Goal: Task Accomplishment & Management: Use online tool/utility

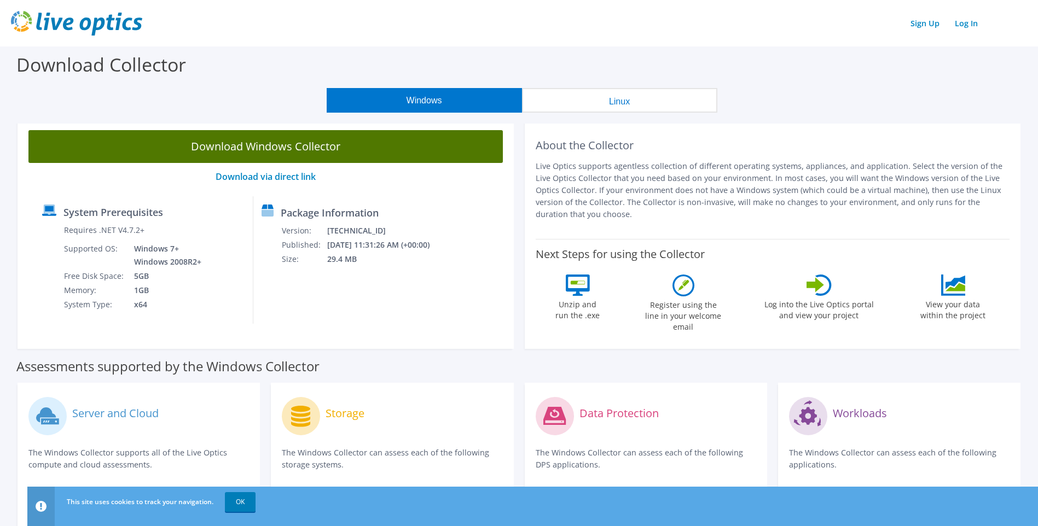
click at [276, 147] on link "Download Windows Collector" at bounding box center [265, 146] width 475 height 33
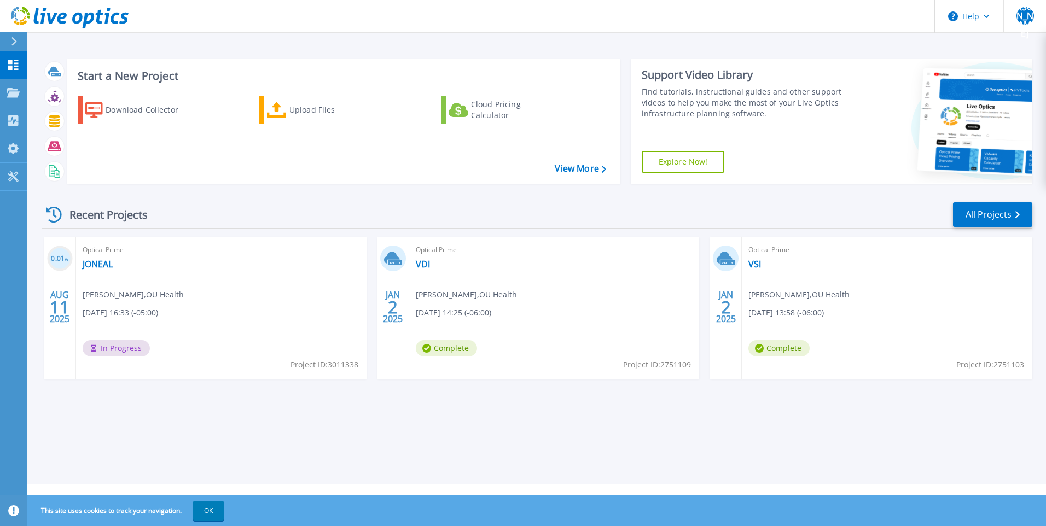
click at [246, 278] on div "Optical Prime JONEAL John ONeal , OU Health 08/11/2025, 16:33 (-05:00) In Progr…" at bounding box center [221, 309] width 291 height 142
click at [60, 261] on h3 "0.01 %" at bounding box center [60, 259] width 26 height 13
click at [11, 88] on icon at bounding box center [13, 92] width 13 height 9
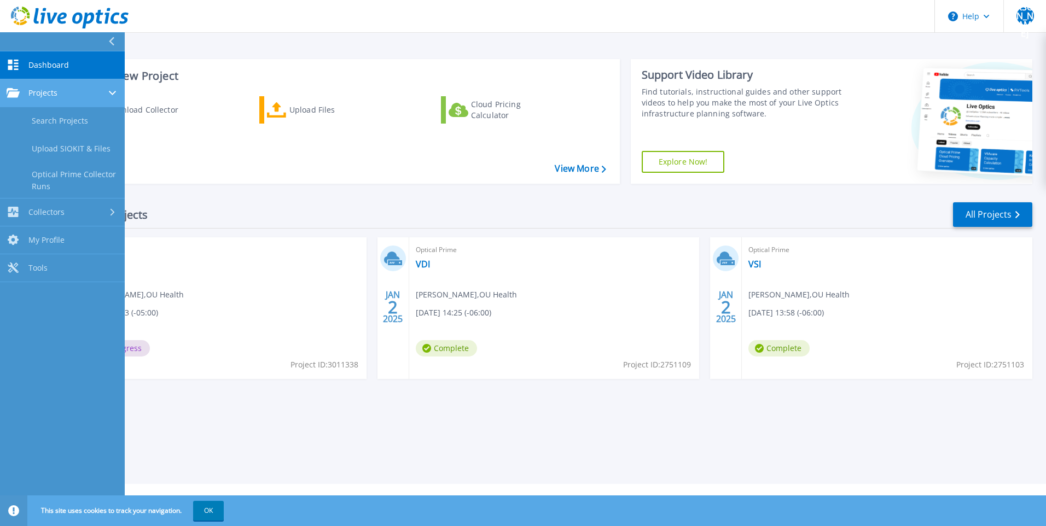
click at [59, 88] on div "Projects" at bounding box center [63, 93] width 112 height 10
click at [70, 91] on div "Projects" at bounding box center [63, 93] width 112 height 10
click at [62, 119] on link "Search Projects" at bounding box center [62, 121] width 125 height 28
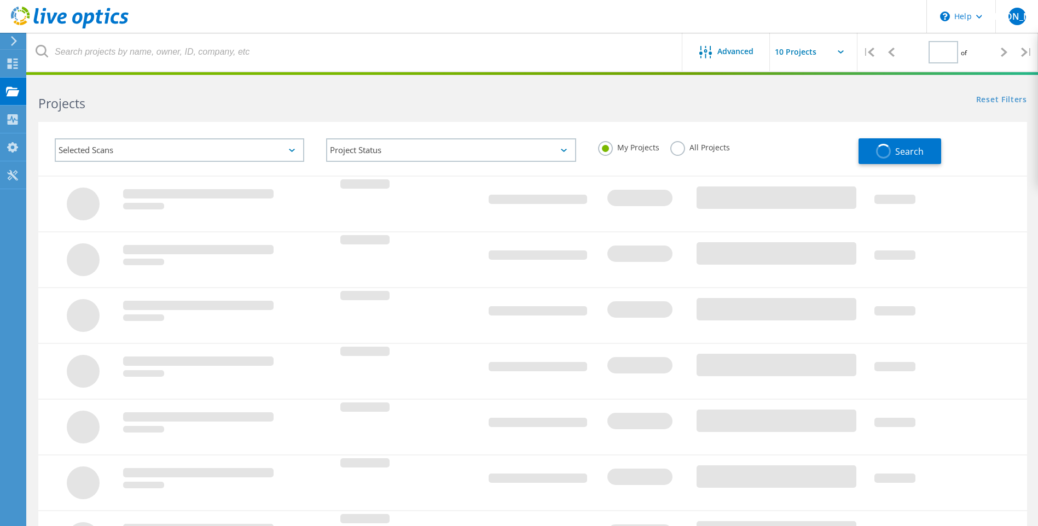
type input "1"
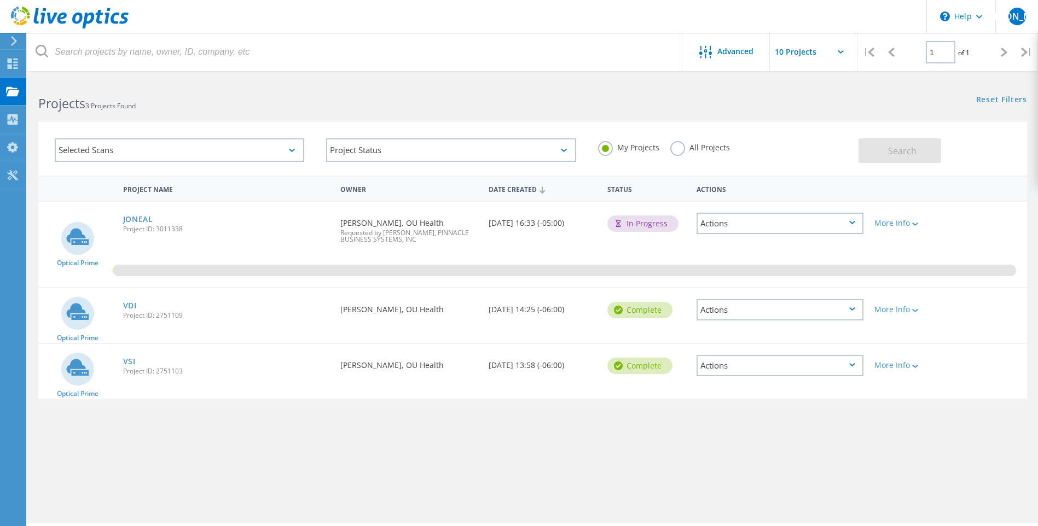
click at [854, 222] on icon at bounding box center [852, 222] width 6 height 3
click at [393, 432] on div "Project Name Owner Date Created Status Actions Optical Prime JONEAL Project ID:…" at bounding box center [532, 318] width 989 height 285
click at [743, 218] on div "Actions" at bounding box center [780, 223] width 167 height 21
click at [742, 236] on div "Share" at bounding box center [780, 240] width 165 height 17
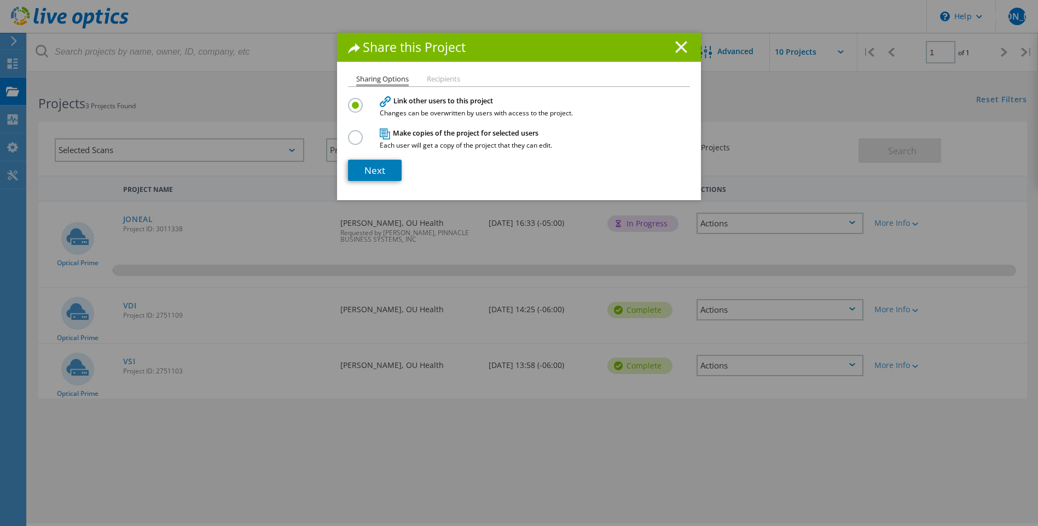
click at [675, 48] on icon at bounding box center [681, 47] width 12 height 12
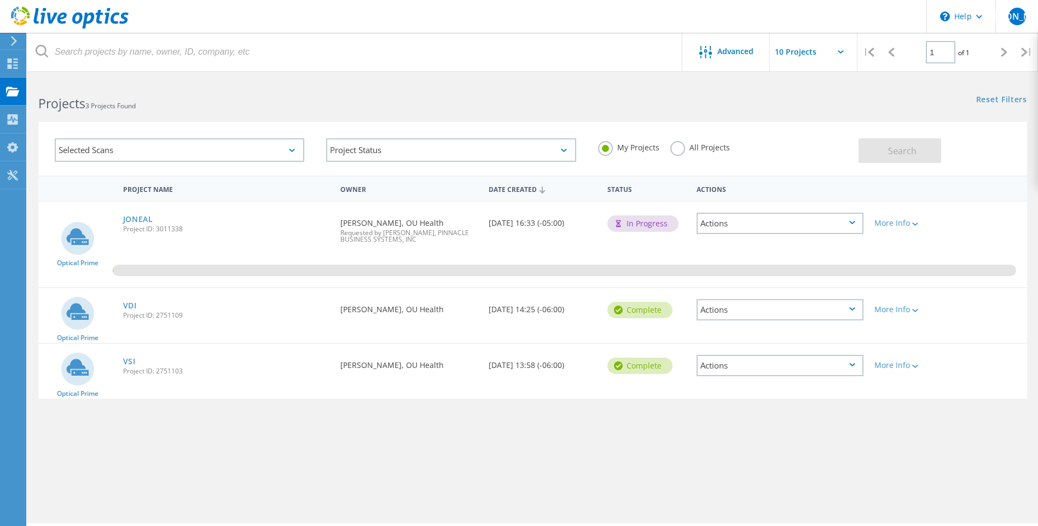
click at [395, 454] on div "Project Name Owner Date Created Status Actions Optical Prime JONEAL Project ID:…" at bounding box center [532, 318] width 989 height 285
